Goal: Find specific page/section: Find specific page/section

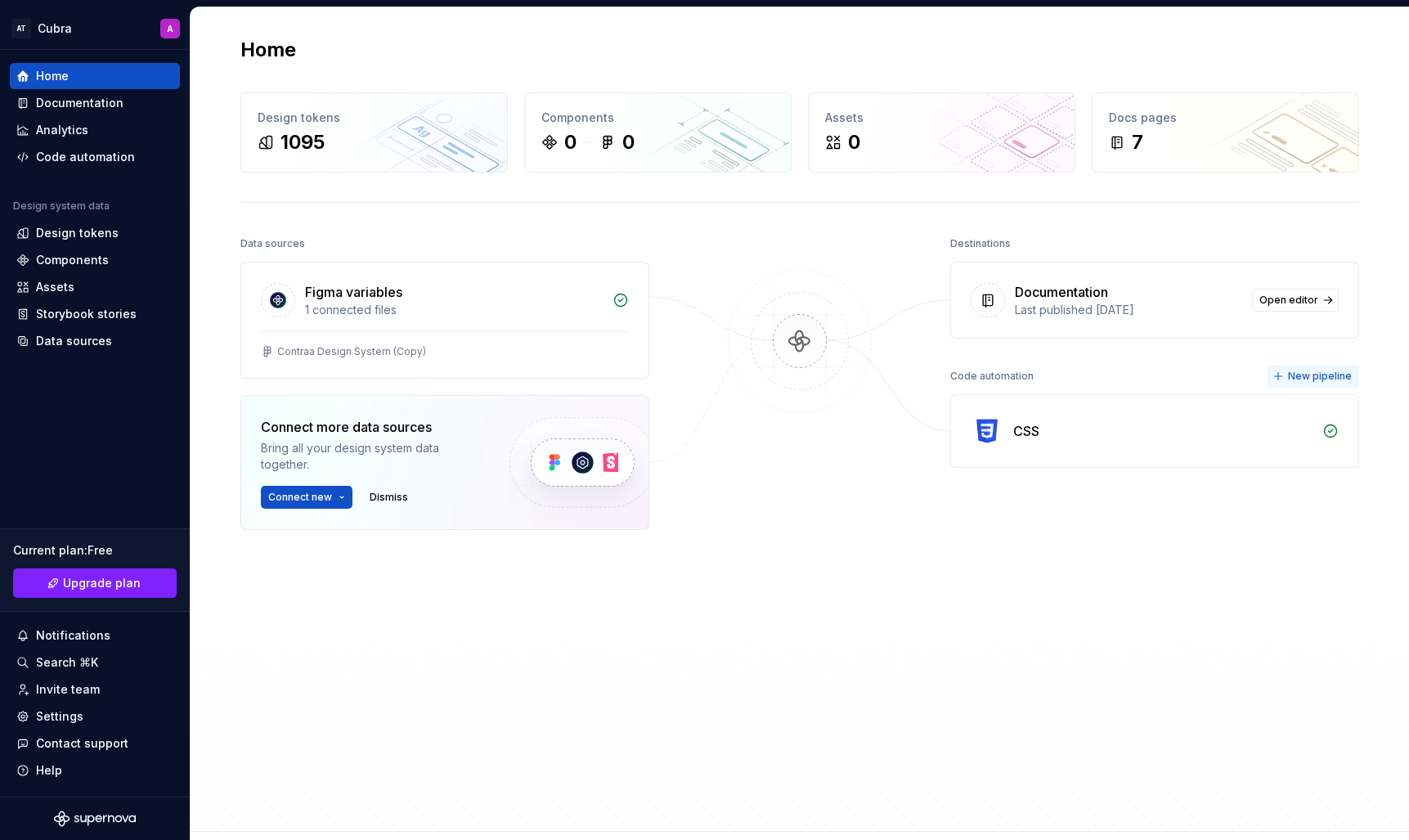
click at [1325, 384] on button "New pipeline" at bounding box center [1313, 376] width 91 height 23
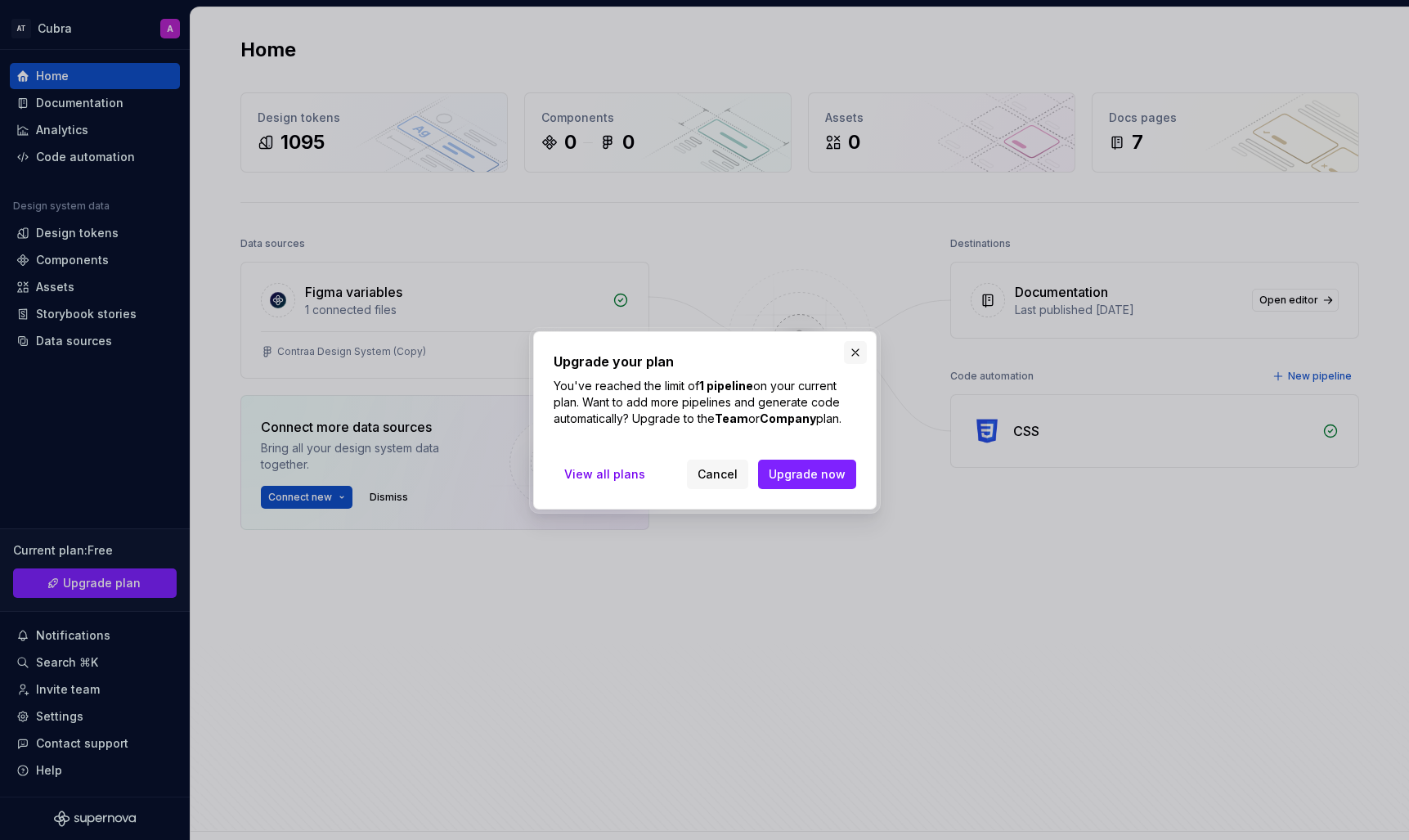
click at [861, 351] on button "button" at bounding box center [855, 352] width 23 height 23
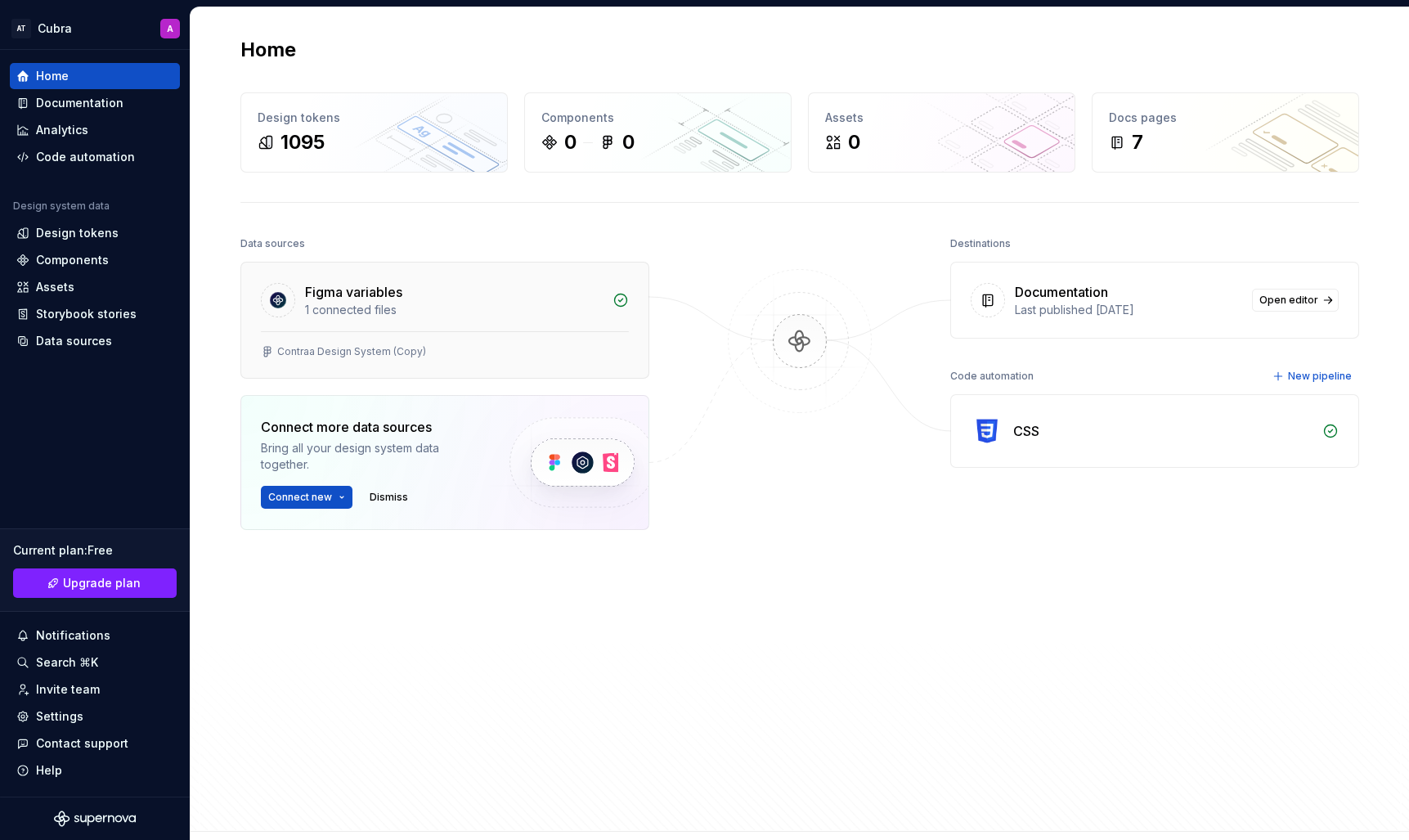
click at [457, 315] on div "1 connected files" at bounding box center [453, 310] width 297 height 17
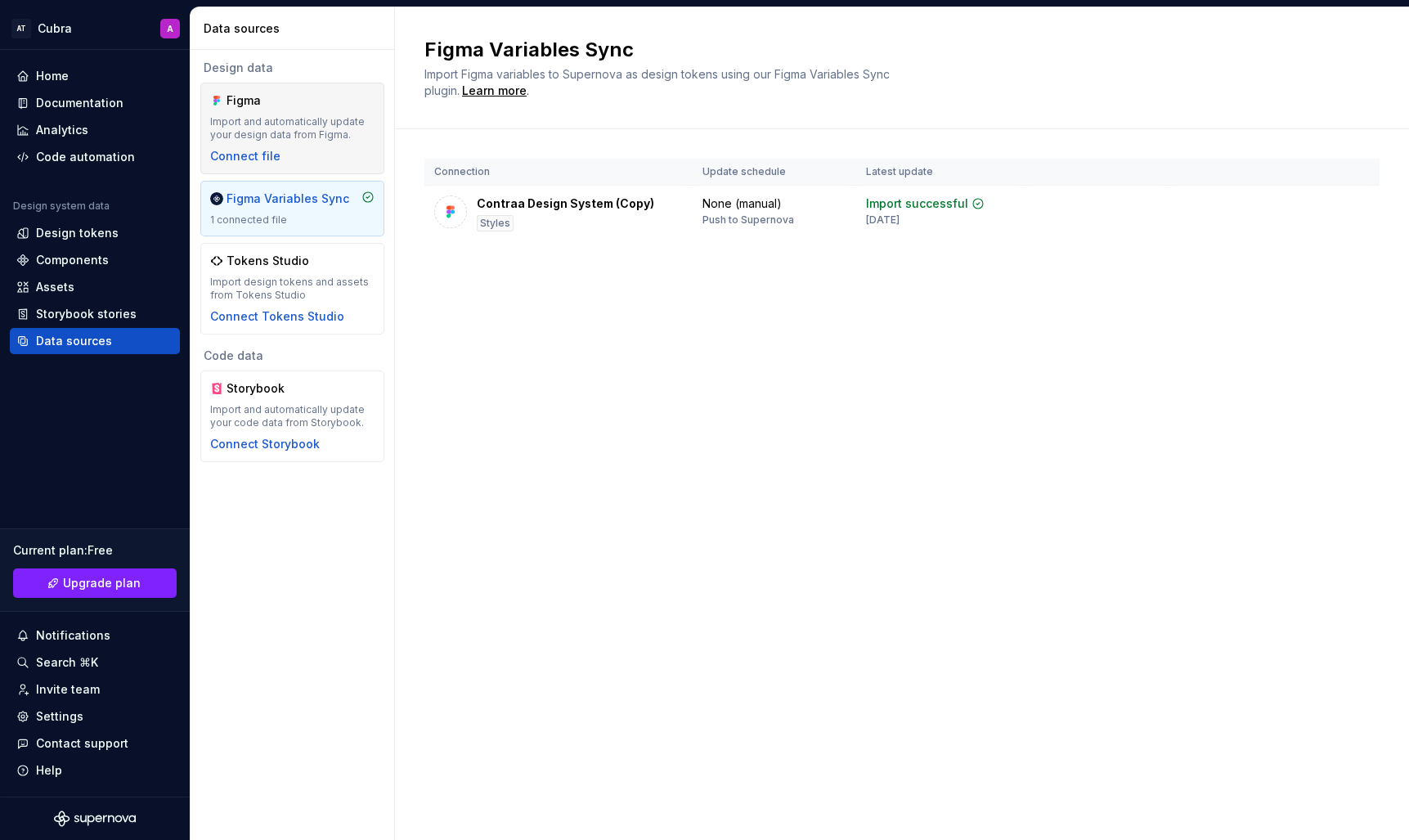
click at [311, 121] on div "Import and automatically update your design data from Figma." at bounding box center [292, 129] width 165 height 26
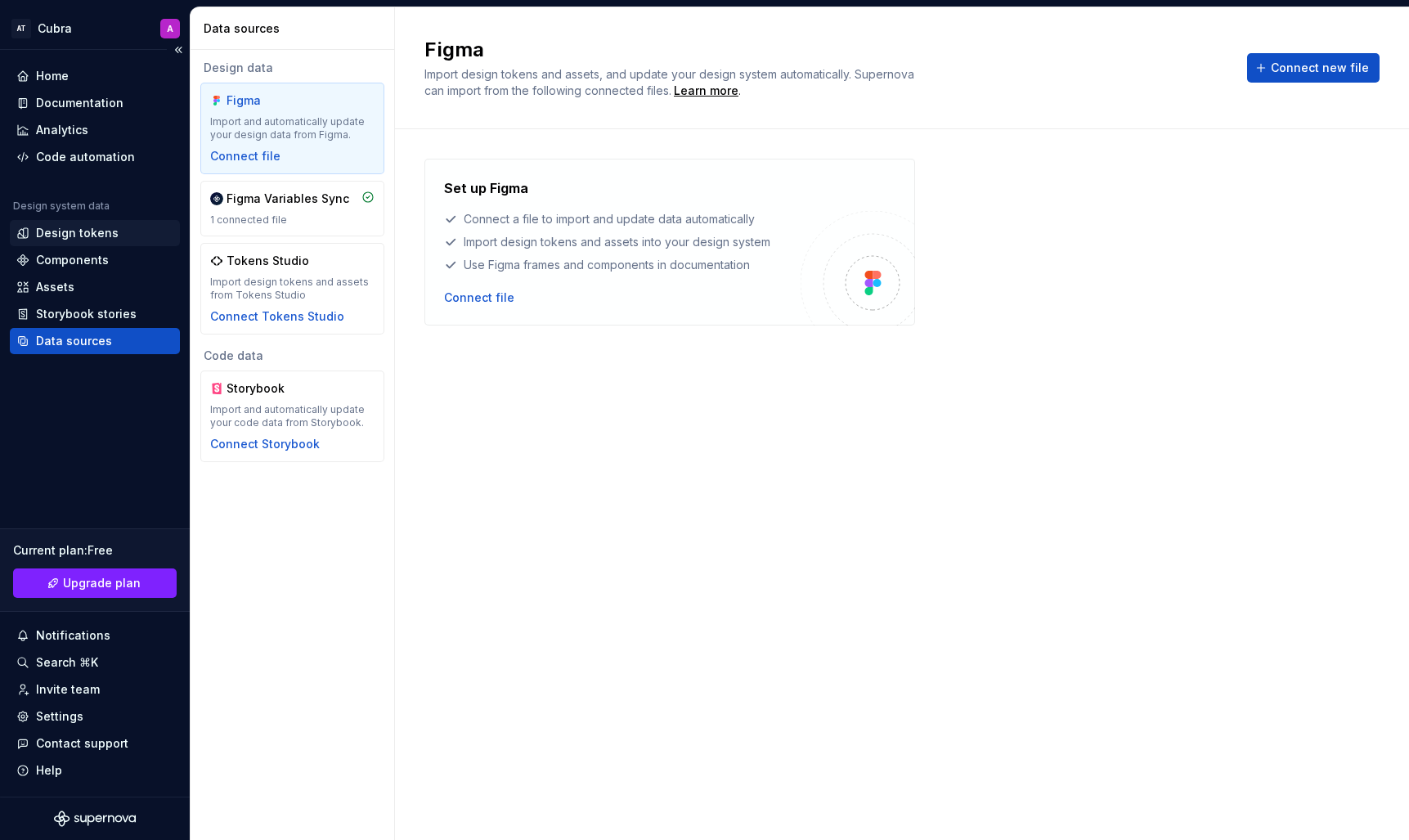
click at [98, 234] on div "Design tokens" at bounding box center [78, 233] width 82 height 17
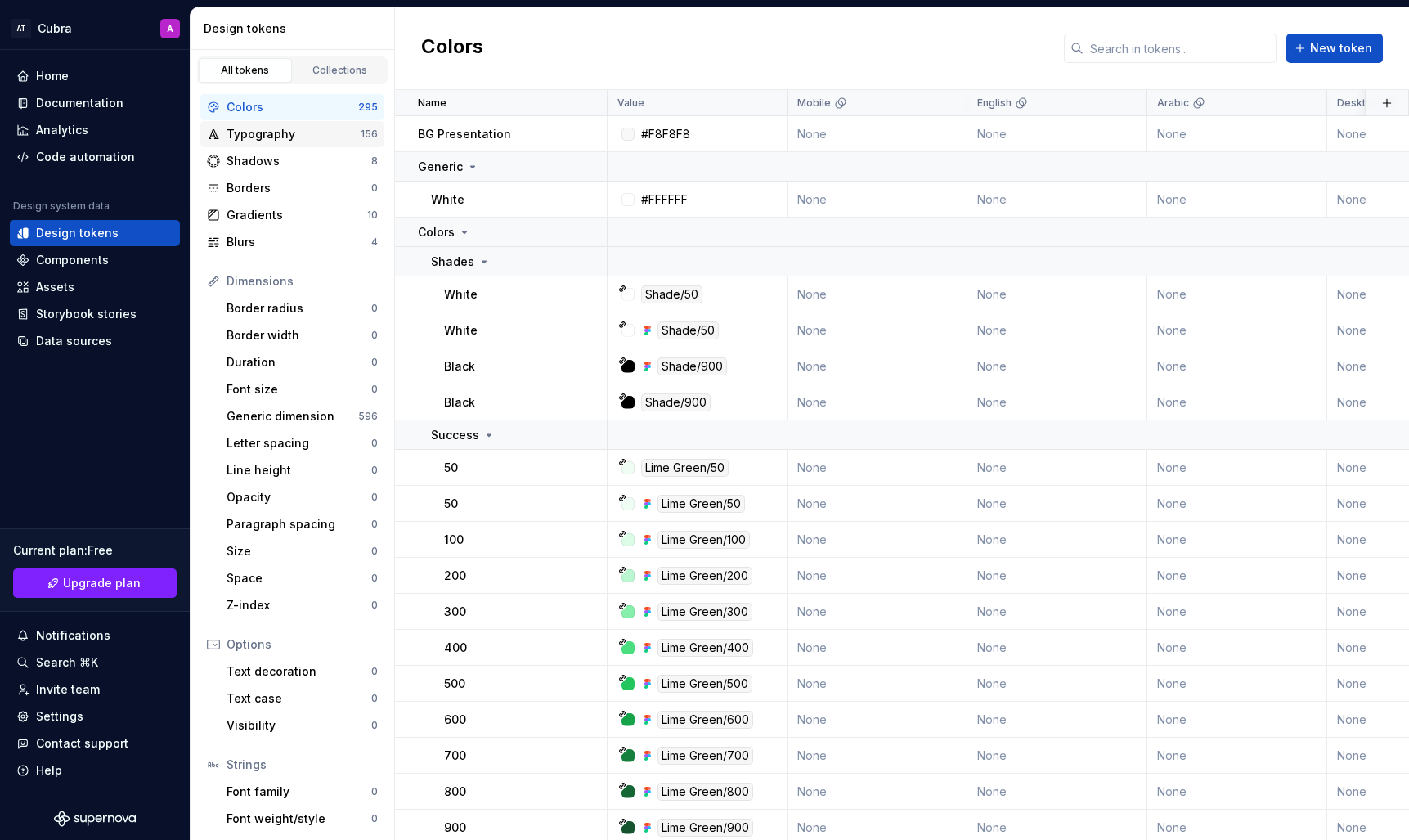
click at [269, 141] on div "Typography" at bounding box center [293, 133] width 134 height 17
